Goal: Find specific page/section

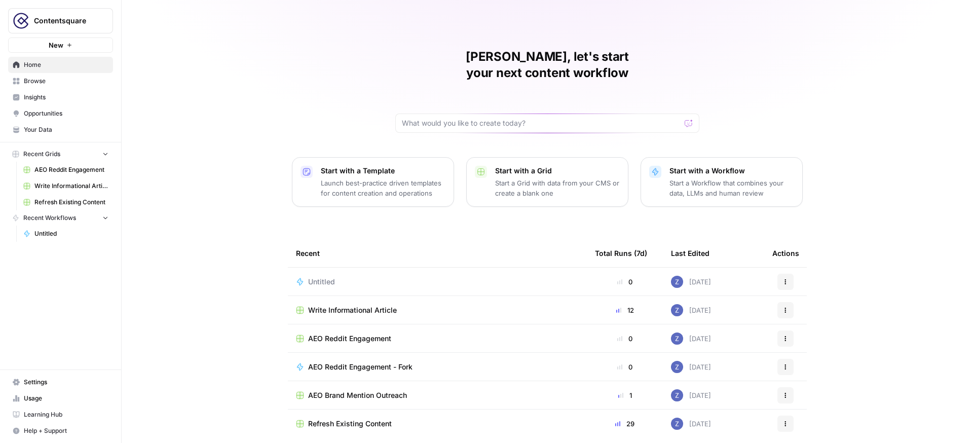
click at [53, 131] on span "Your Data" at bounding box center [66, 129] width 85 height 9
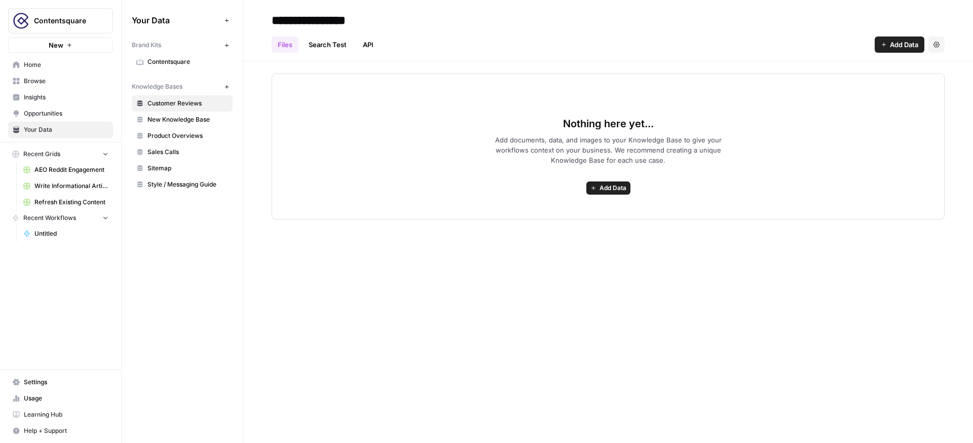
click at [166, 58] on span "Contentsquare" at bounding box center [188, 61] width 81 height 9
